Goal: Task Accomplishment & Management: Complete application form

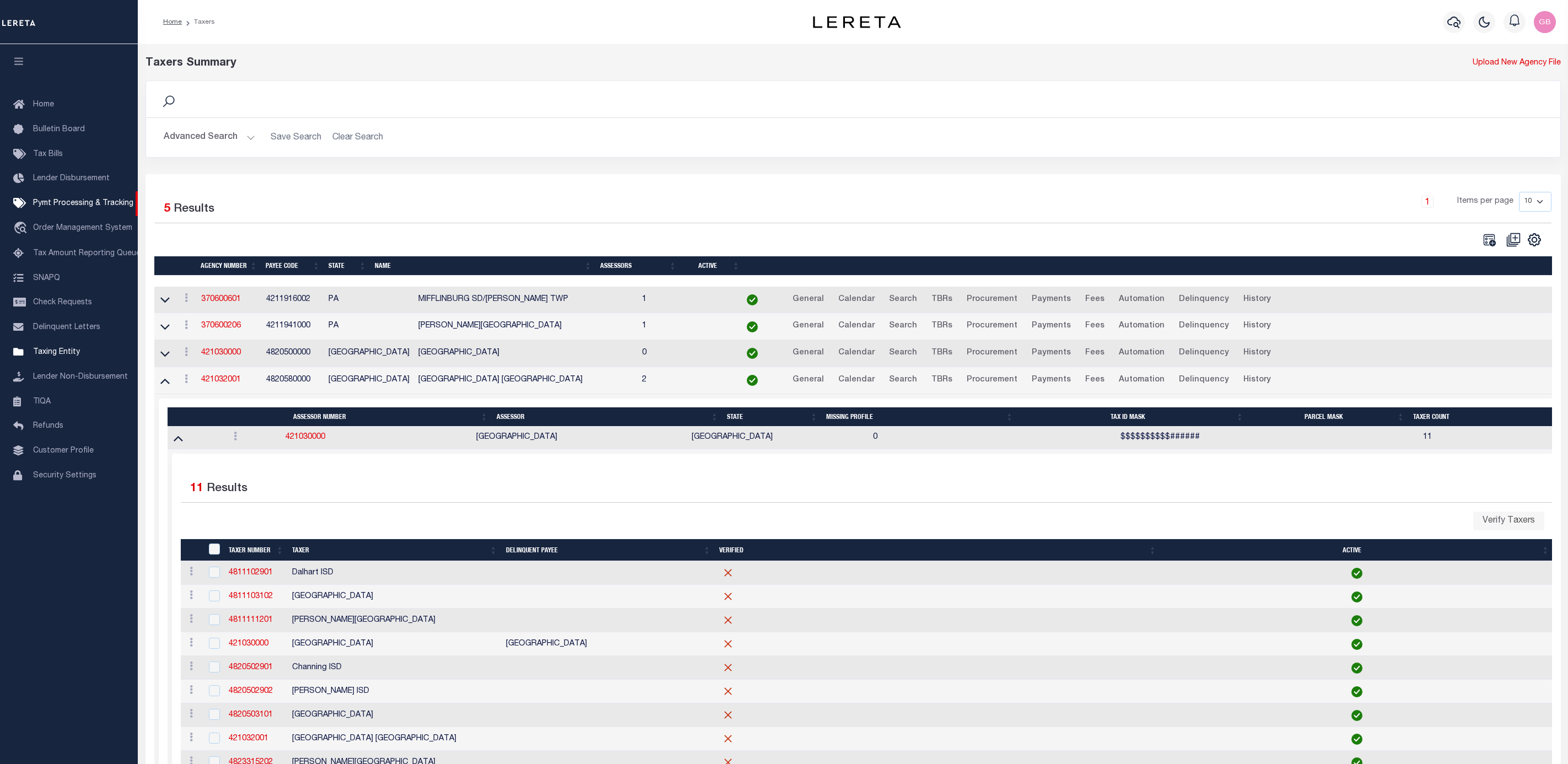
scroll to position [200, 0]
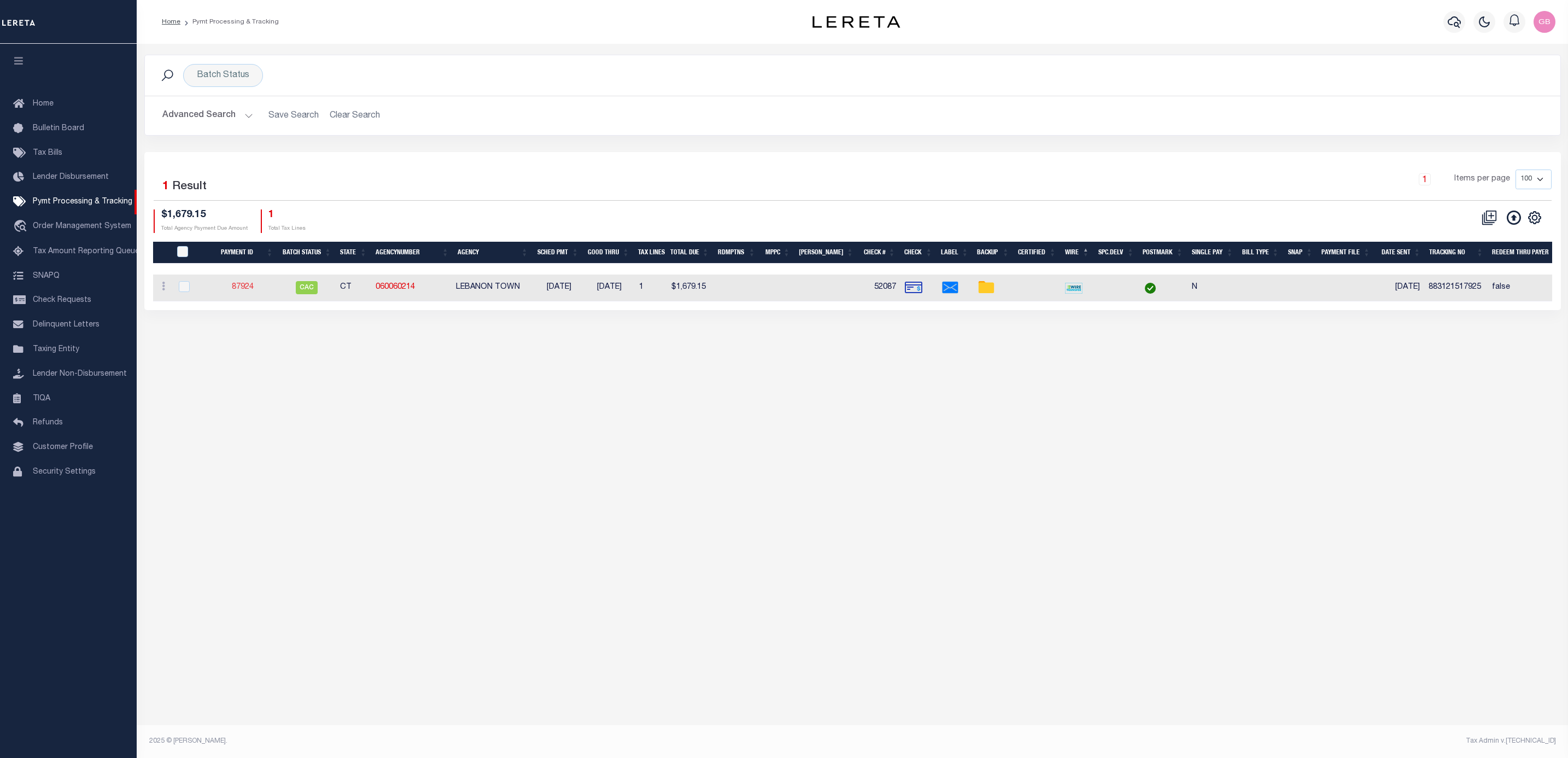
click at [243, 289] on link "87924" at bounding box center [243, 287] width 22 height 7
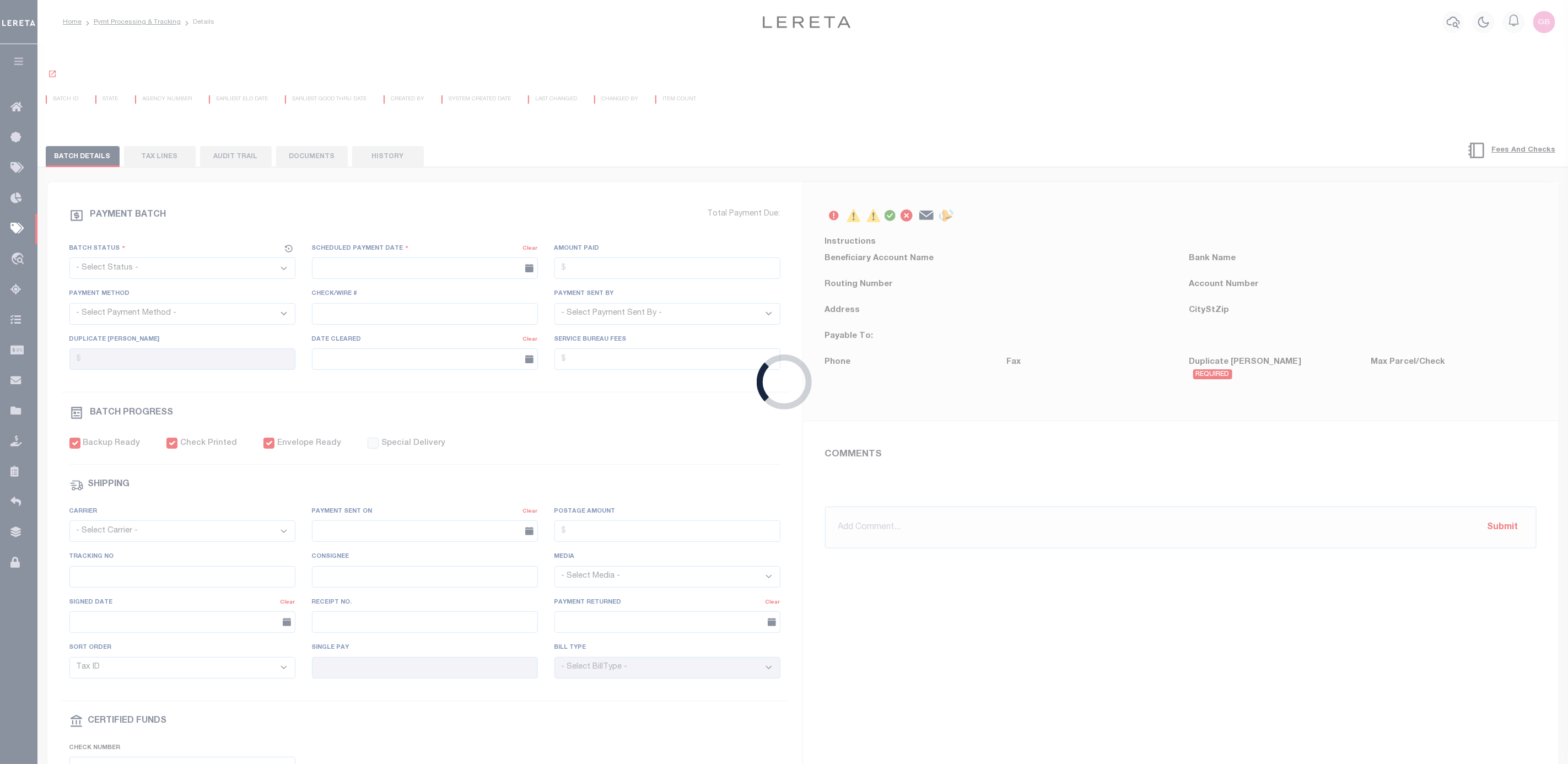
select select "CAC"
type input "[DATE]"
type input "$1,679.15"
select select "CHK"
type input "52087"
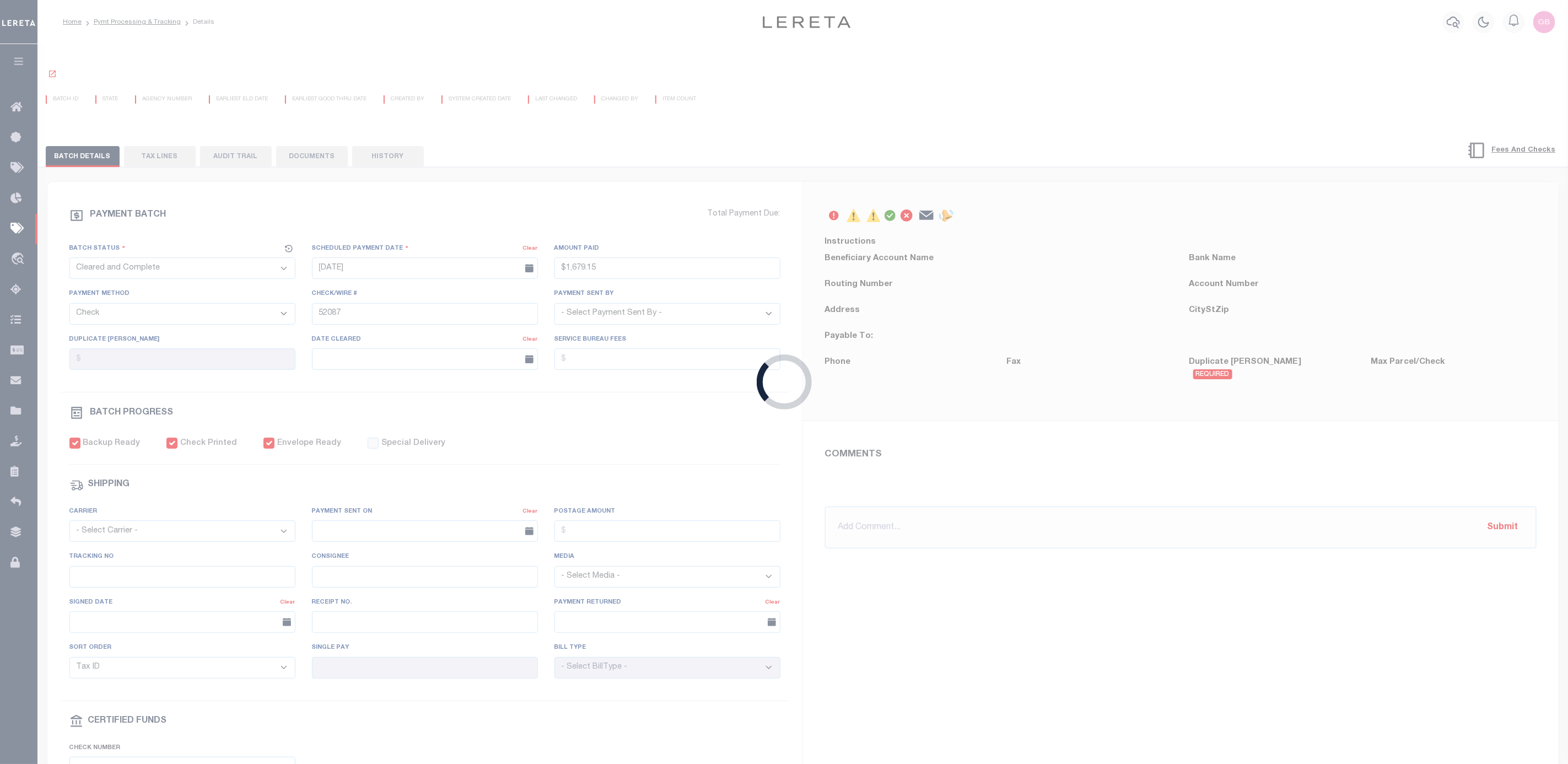
select select "[PERSON_NAME]"
type input "[DATE]"
checkbox input "true"
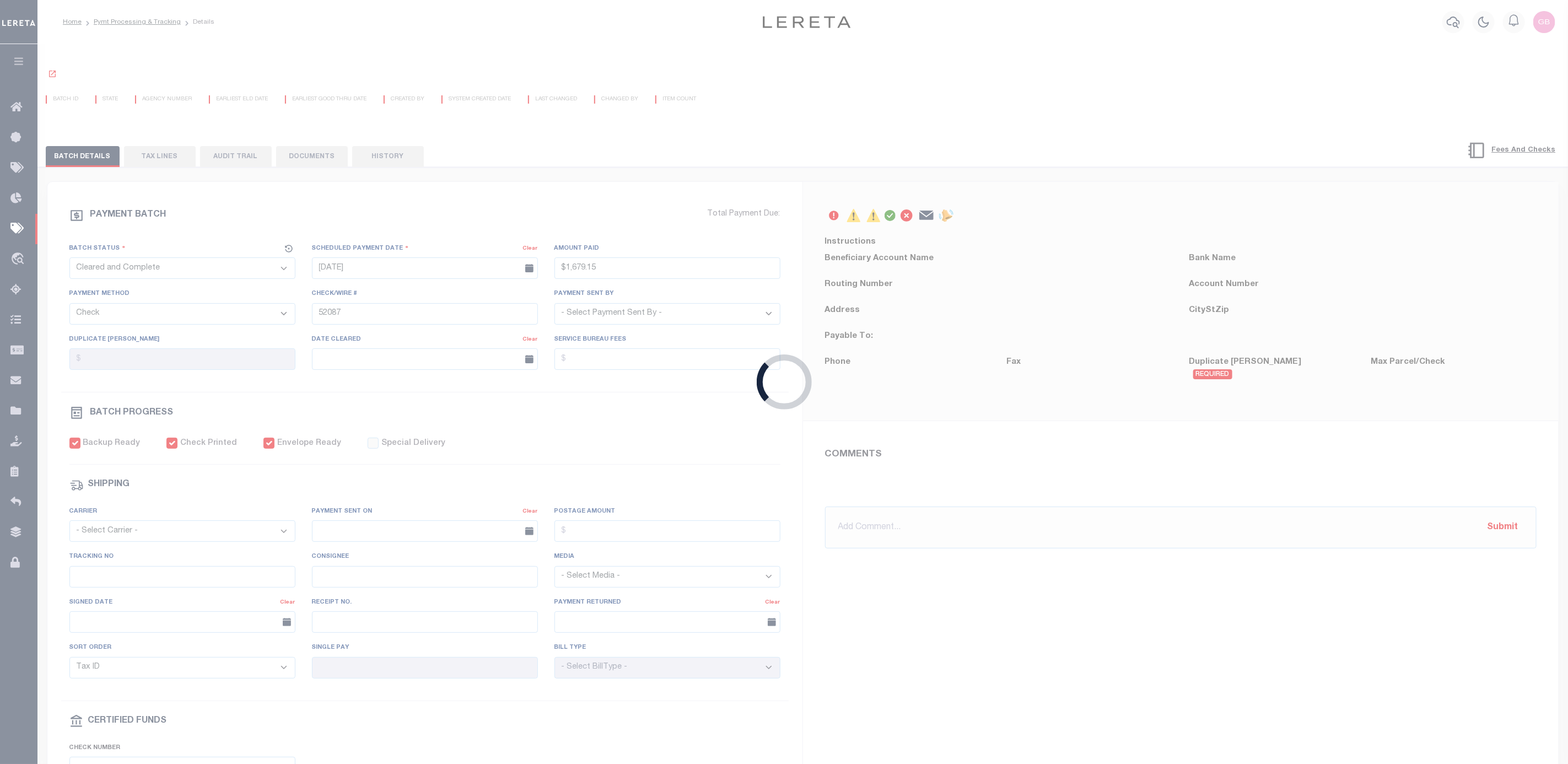
select select "FDX"
type input "[DATE]"
type input "$8.7"
type input "883121517925"
type input "[PERSON_NAME]"
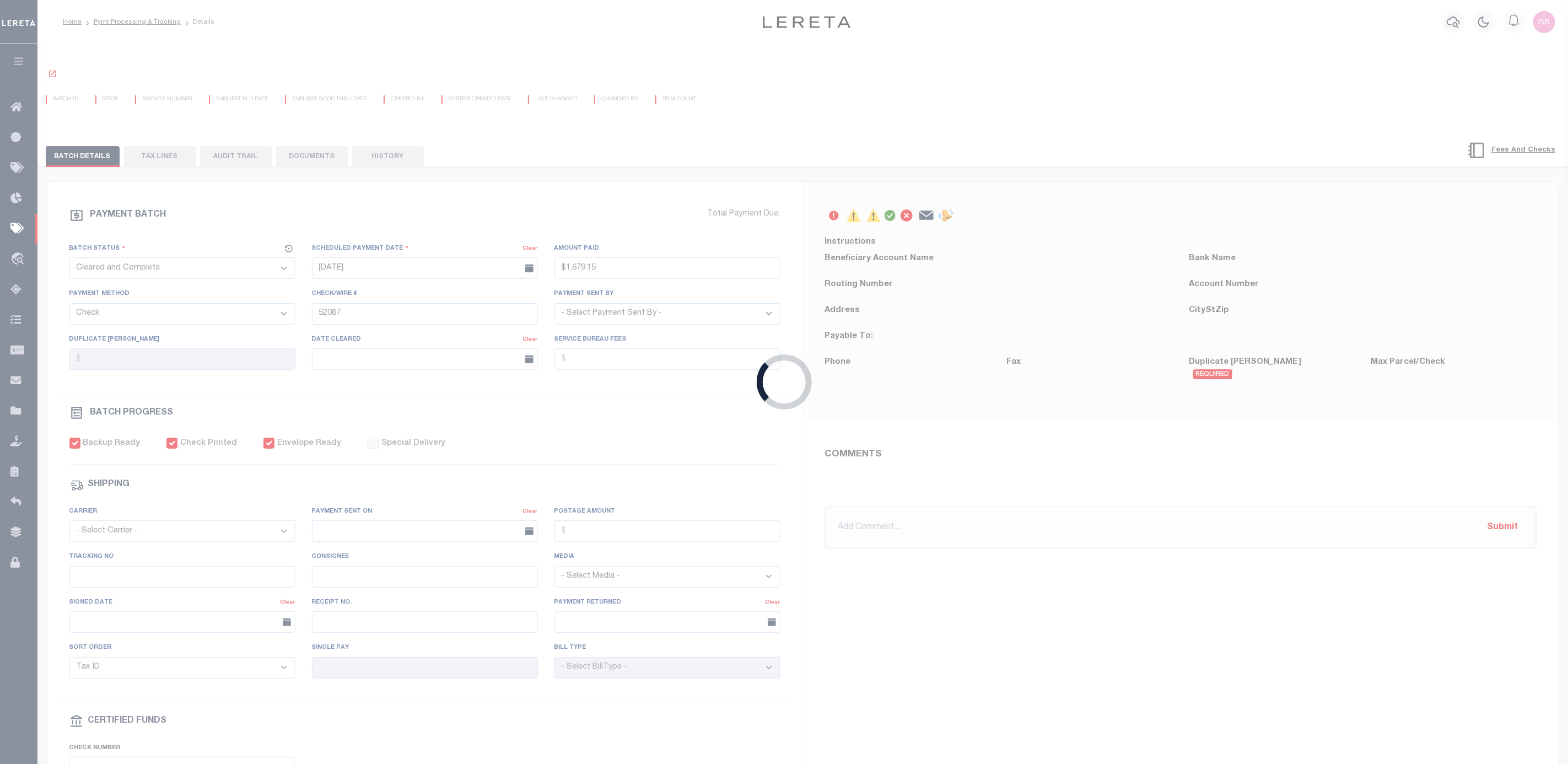
type input "[DATE]"
type input "N"
radio input "true"
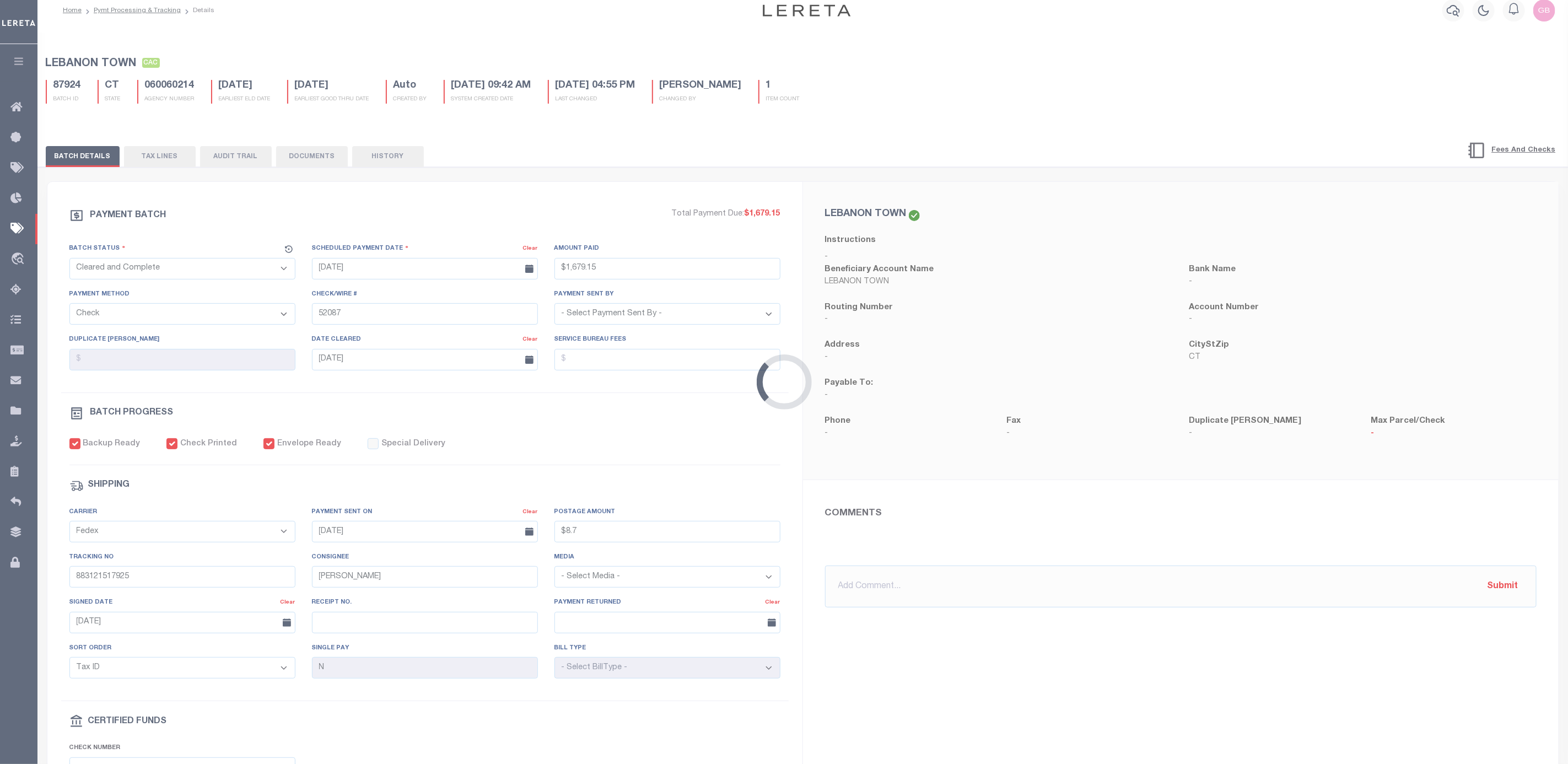
scroll to position [82, 0]
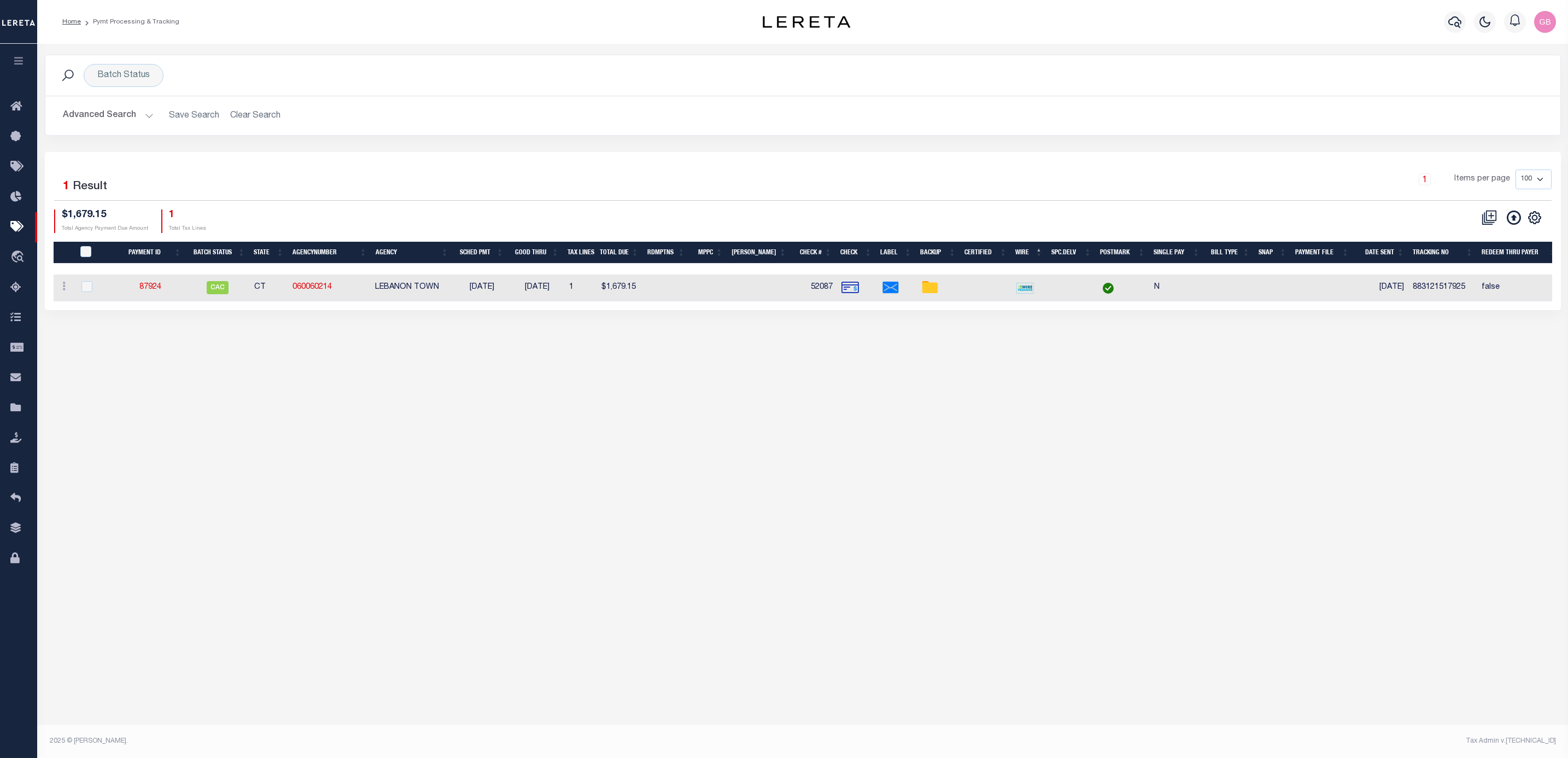
click at [148, 291] on link "87924" at bounding box center [150, 287] width 22 height 7
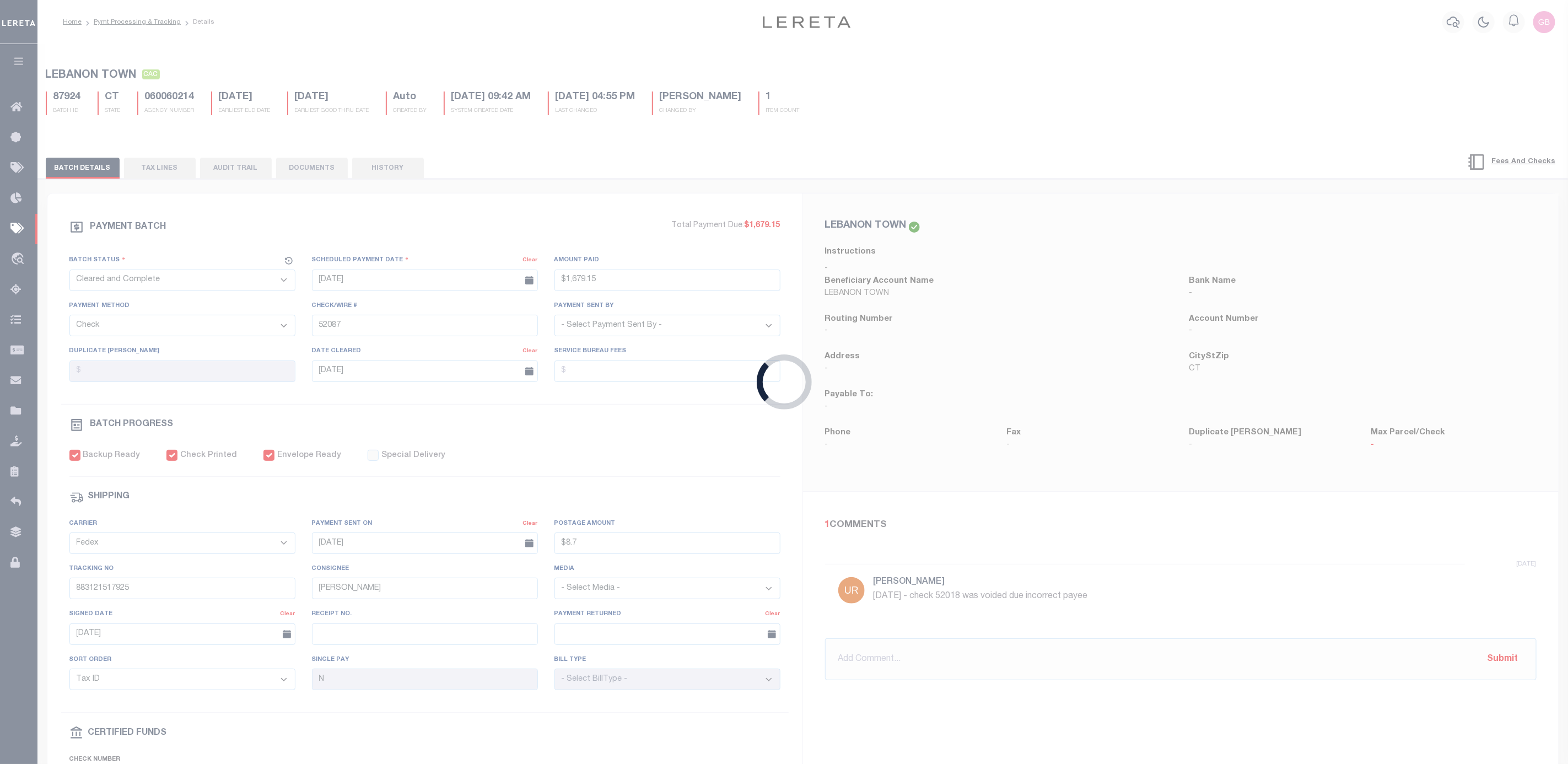
type input "$1,679.15"
type input "$8.7"
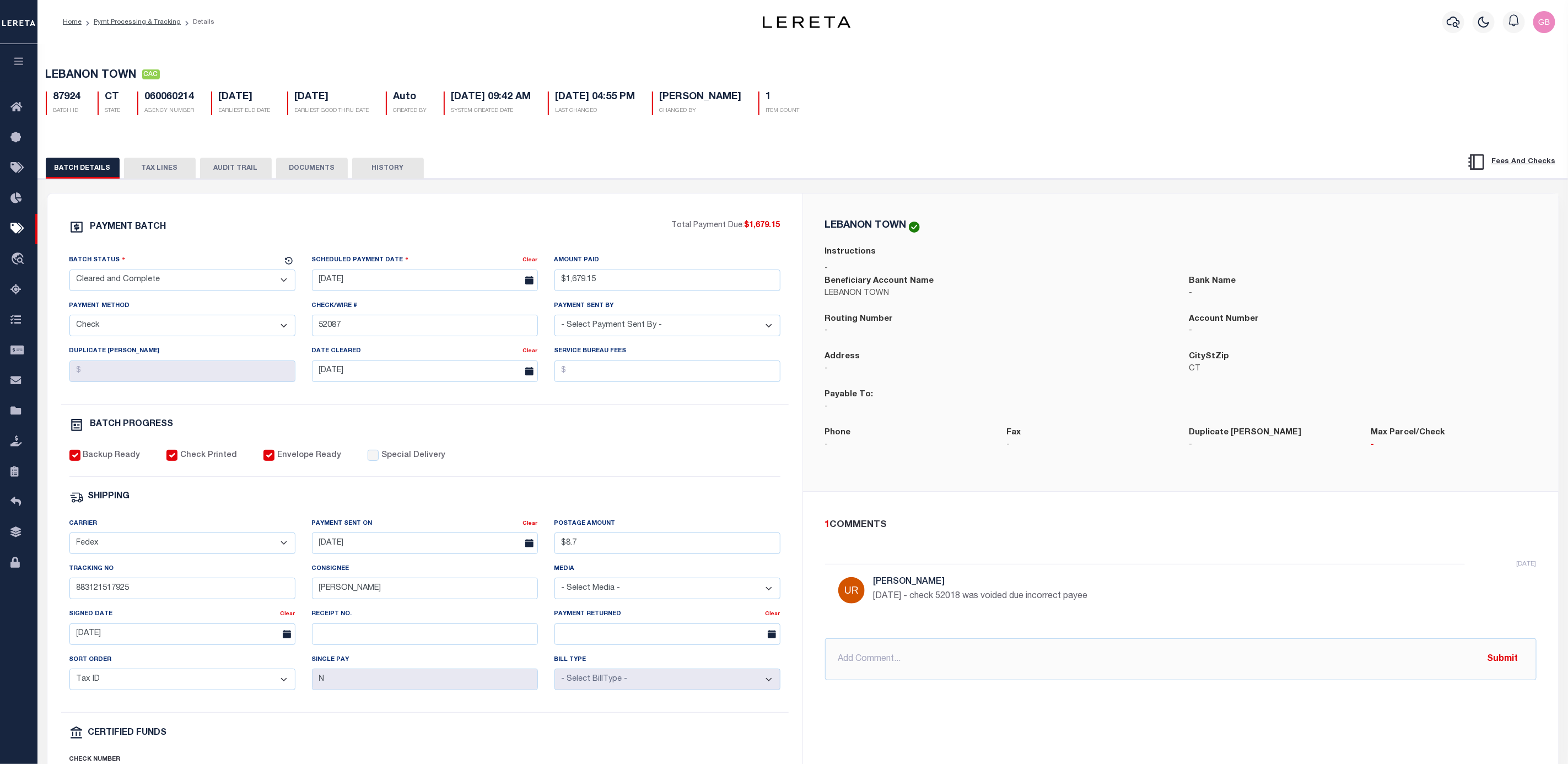
drag, startPoint x: 125, startPoint y: 25, endPoint x: 136, endPoint y: 55, distance: 32.0
click at [125, 25] on link "Pymt Processing & Tracking" at bounding box center [137, 22] width 87 height 7
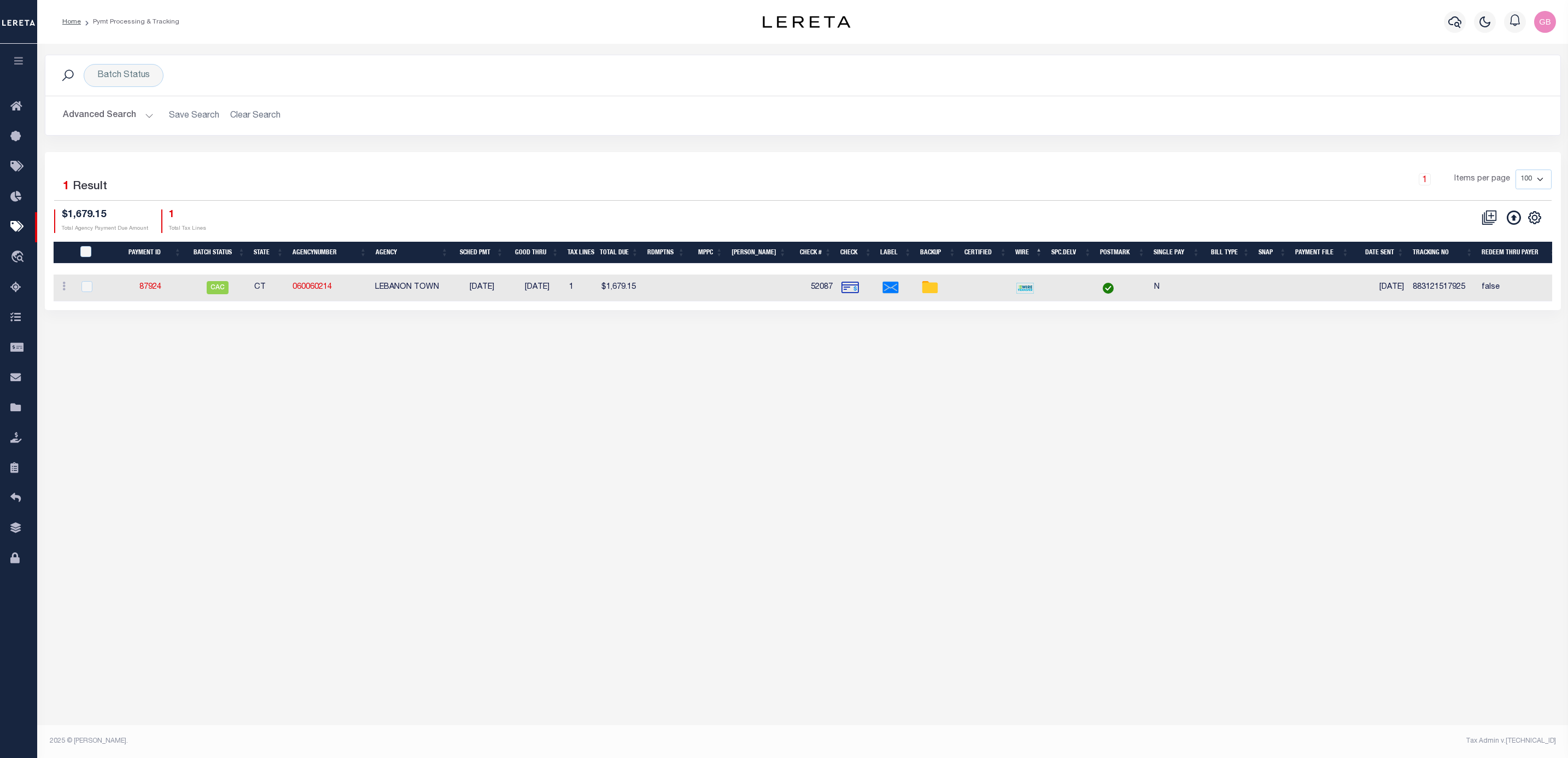
click at [672, 474] on div "Batch Status Search Advanced Search Save Search Clear Search PayeeSearchTable_d…" at bounding box center [802, 385] width 1530 height 682
click at [159, 291] on link "87924" at bounding box center [150, 287] width 22 height 7
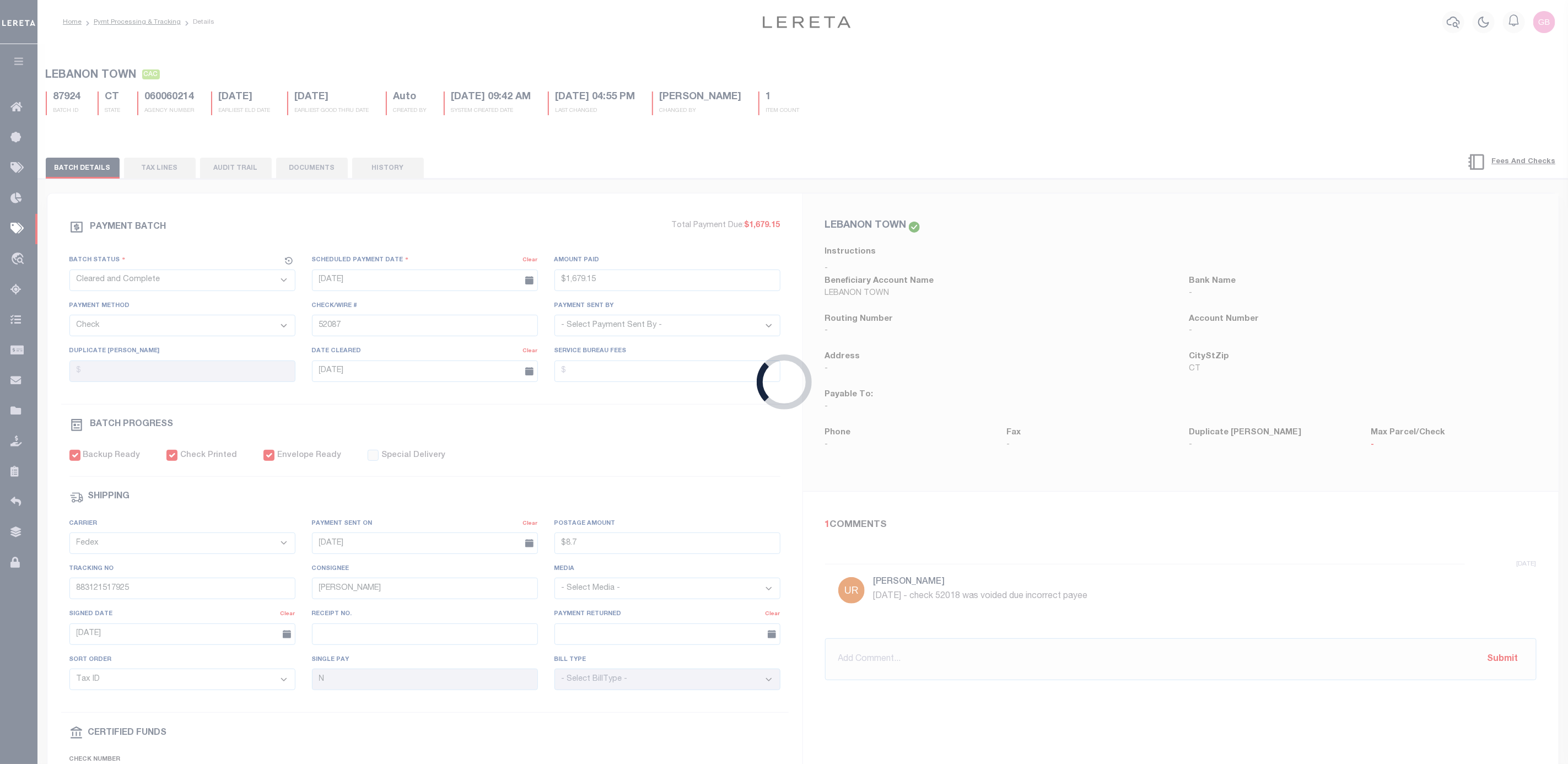
type input "$1,679.15"
type input "$8.7"
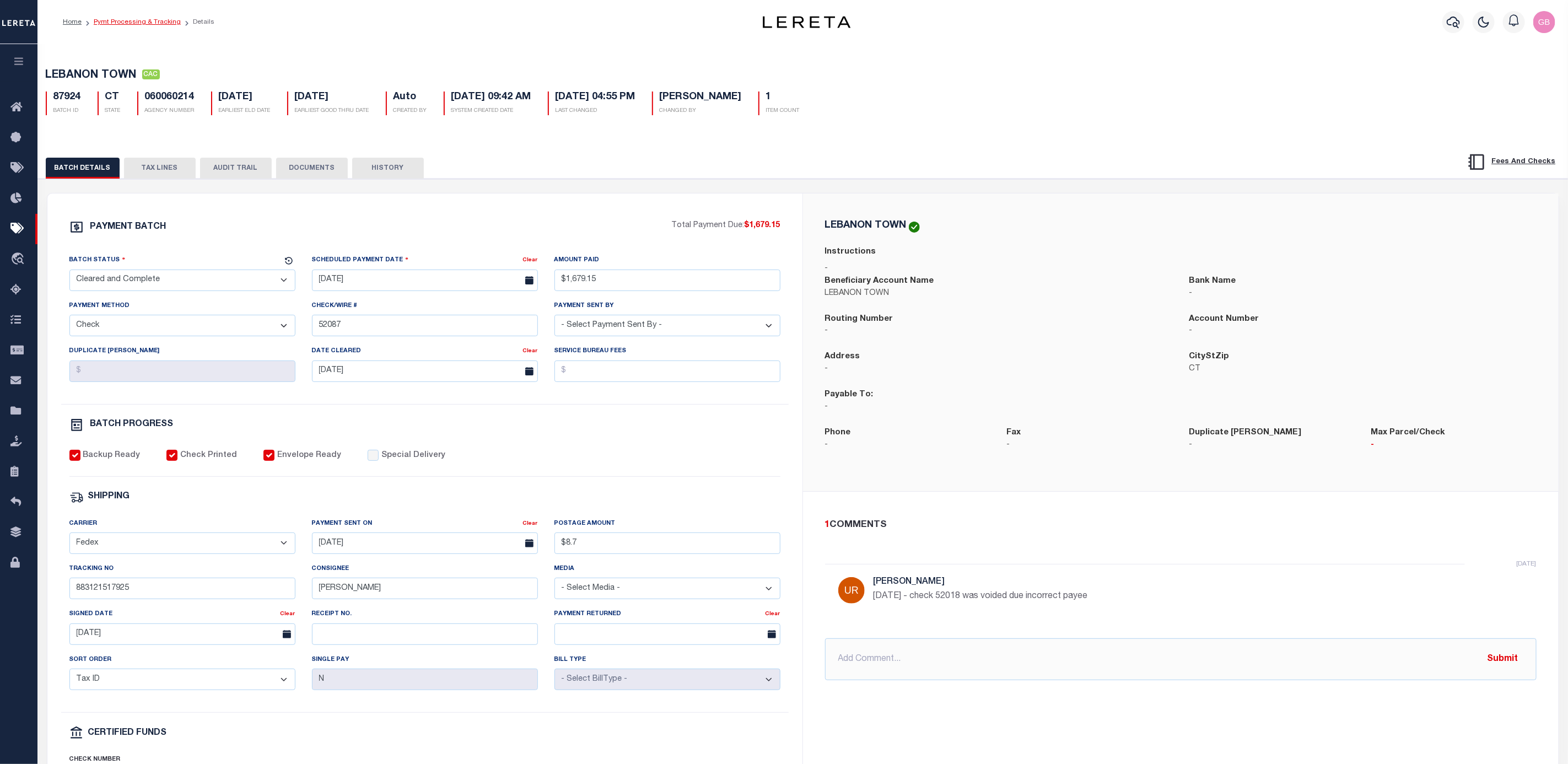
click at [129, 25] on link "Pymt Processing & Tracking" at bounding box center [137, 22] width 87 height 7
